Goal: Information Seeking & Learning: Learn about a topic

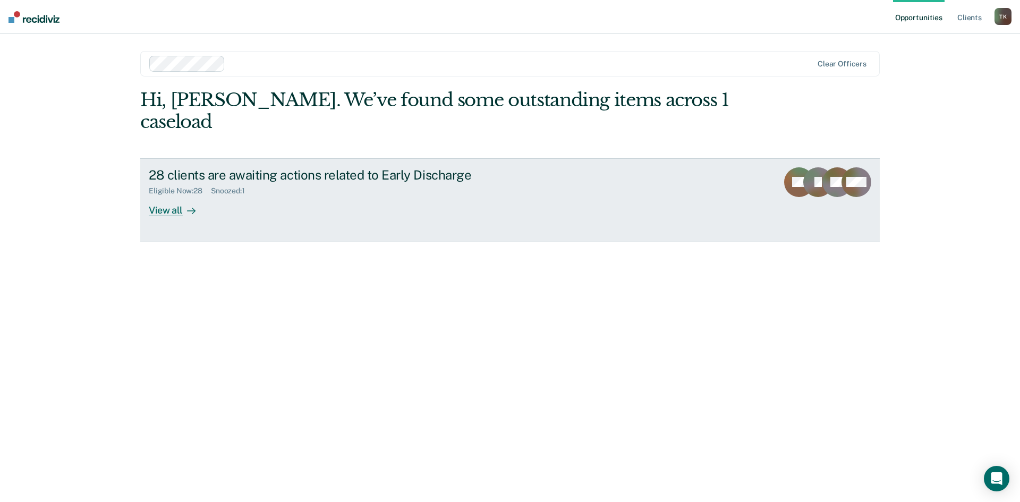
click at [168, 196] on div "View all" at bounding box center [179, 206] width 60 height 21
